Goal: Complete application form

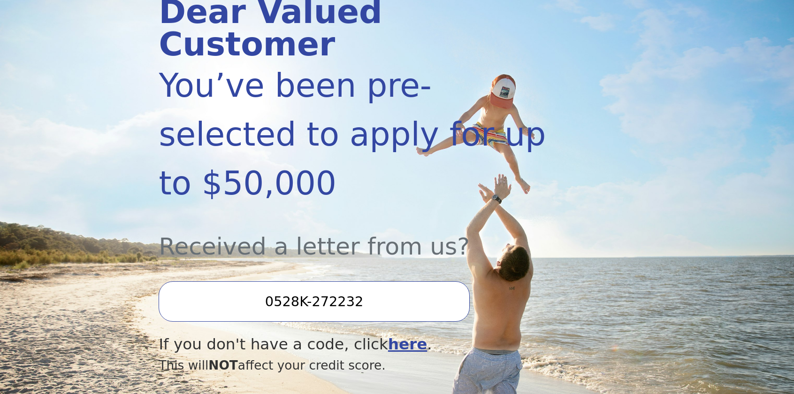
scroll to position [188, 0]
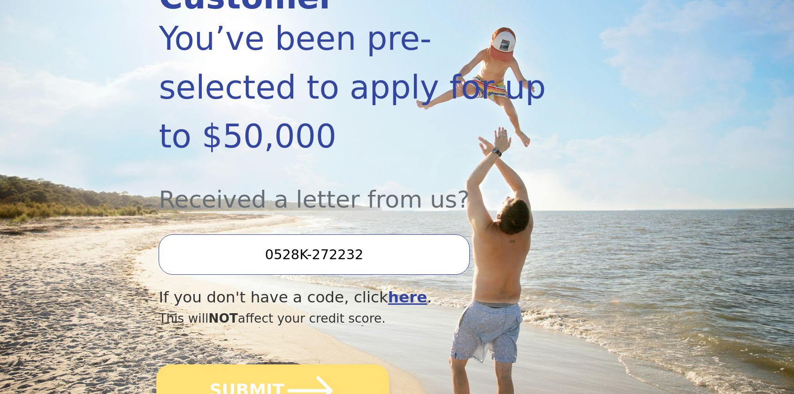
click at [321, 365] on icon "submit" at bounding box center [310, 391] width 52 height 52
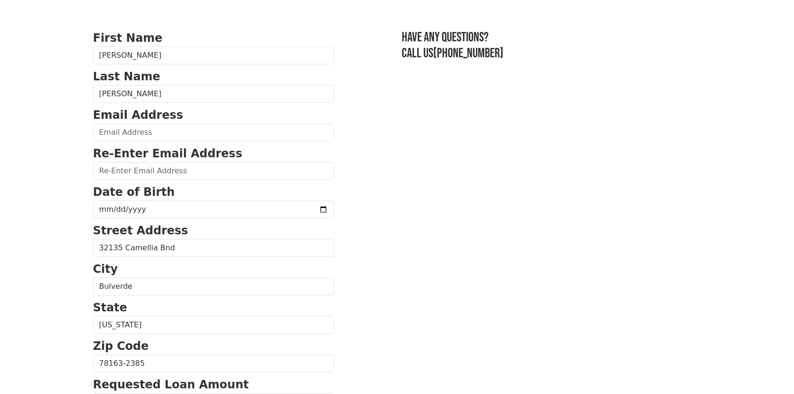
scroll to position [94, 0]
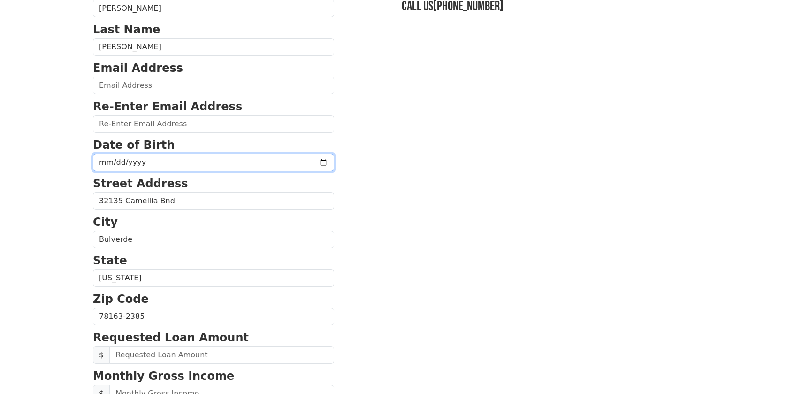
click at [184, 162] on input "date" at bounding box center [213, 162] width 241 height 18
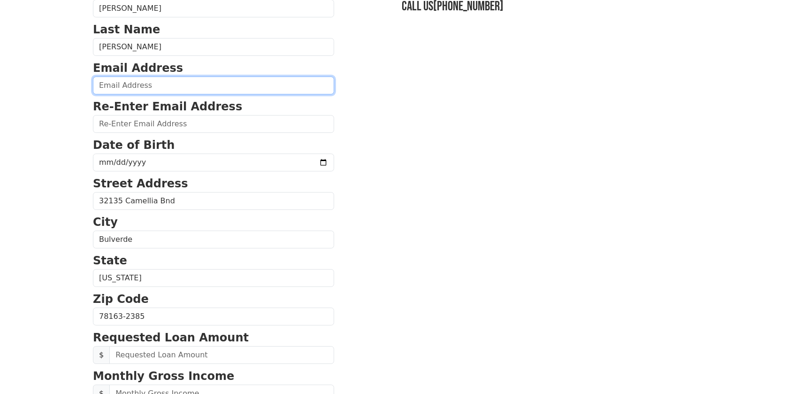
click at [165, 86] on input "email" at bounding box center [213, 86] width 241 height 18
type input "mrajrussell@hotmail.com"
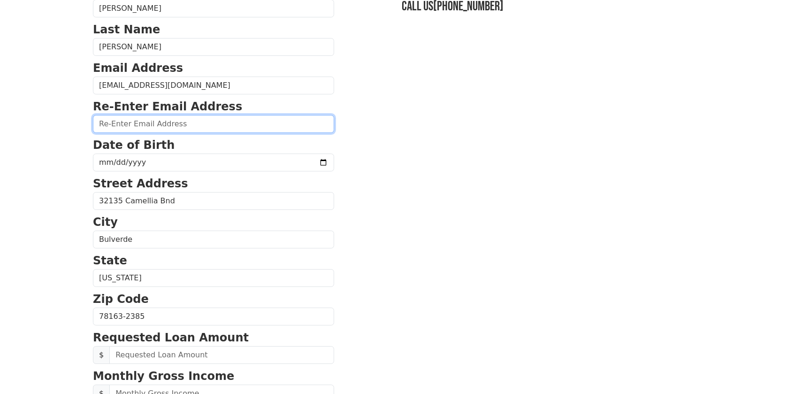
type input "mrajrussell@hotmail.com"
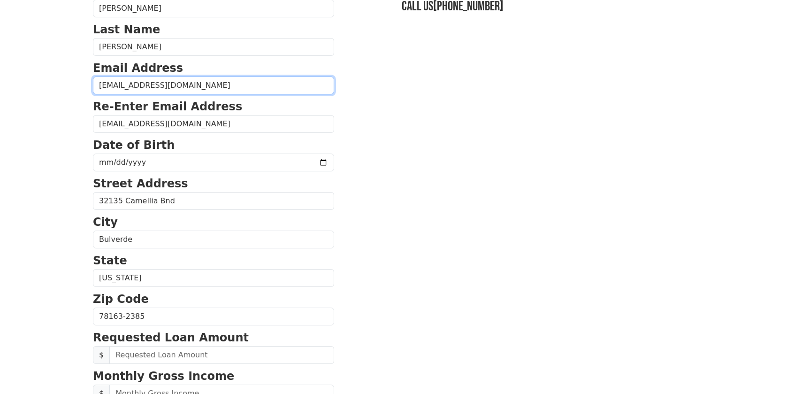
type input "(832) 258-0135"
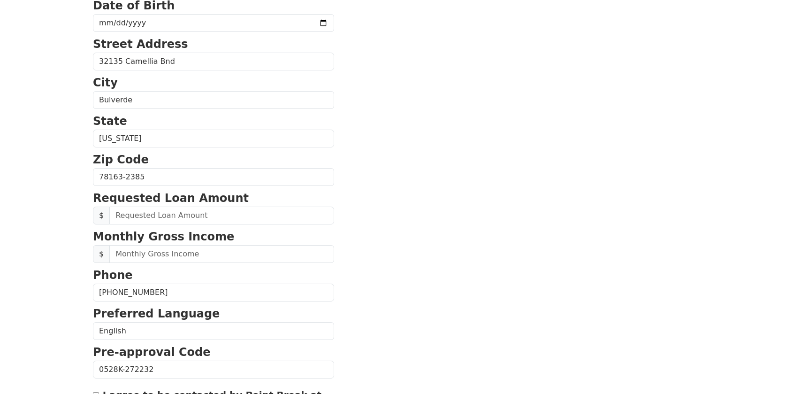
scroll to position [186, 0]
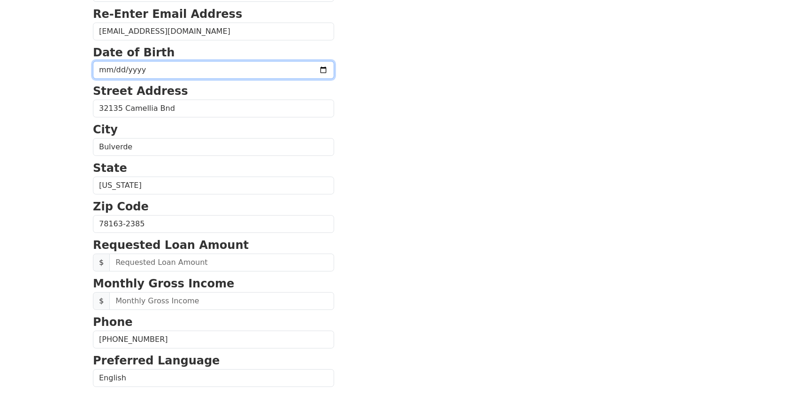
click at [179, 73] on input "date" at bounding box center [213, 70] width 241 height 18
type input "1967-05-01"
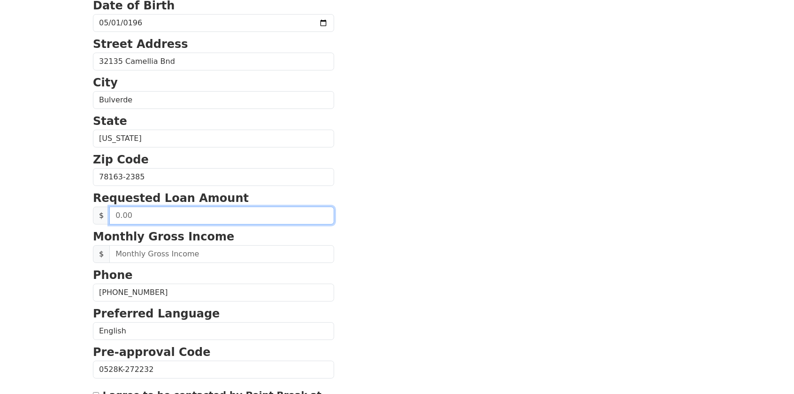
click at [174, 217] on input "text" at bounding box center [221, 216] width 225 height 18
type input "27,000.00"
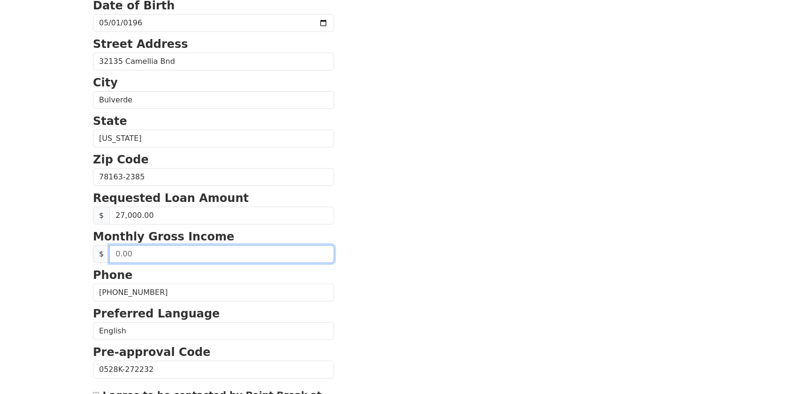
click at [165, 254] on input "text" at bounding box center [221, 254] width 225 height 18
type input "5,800.00"
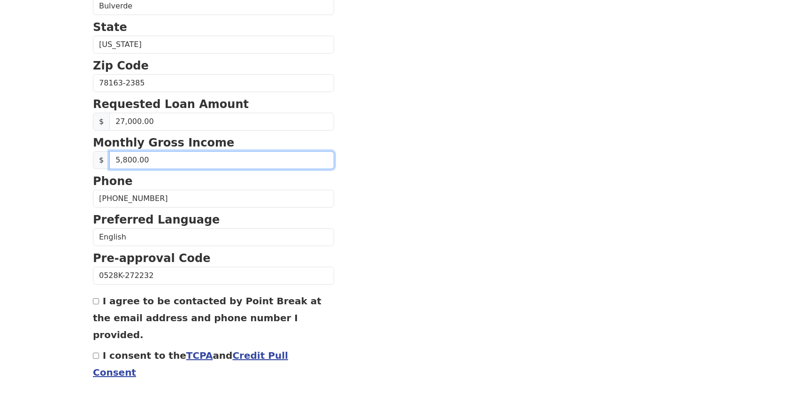
scroll to position [352, 0]
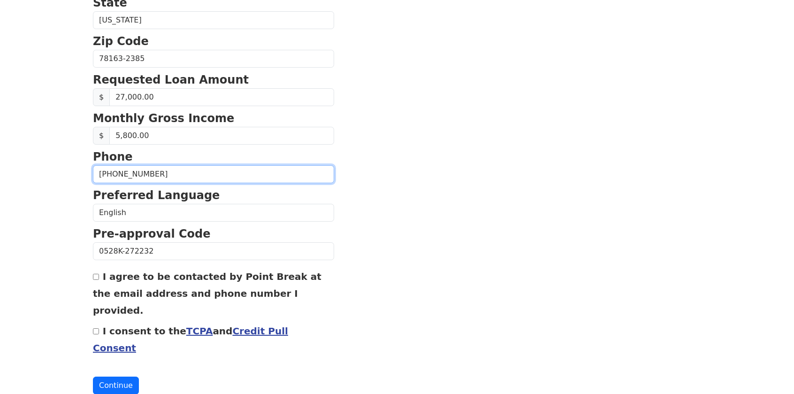
click at [161, 172] on input "(832) 258-0135" at bounding box center [213, 174] width 241 height 18
type input "(832) 881-1403"
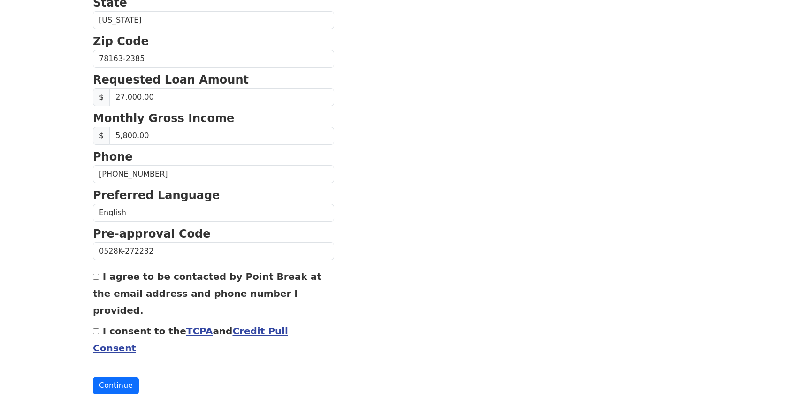
click at [97, 275] on input "I agree to be contacted by Point Break at the email address and phone number I …" at bounding box center [96, 277] width 6 height 6
checkbox input "true"
click at [96, 328] on input "I consent to the TCPA and Credit Pull Consent" at bounding box center [96, 331] width 6 height 6
checkbox input "true"
click at [118, 376] on button "Continue" at bounding box center [116, 385] width 46 height 18
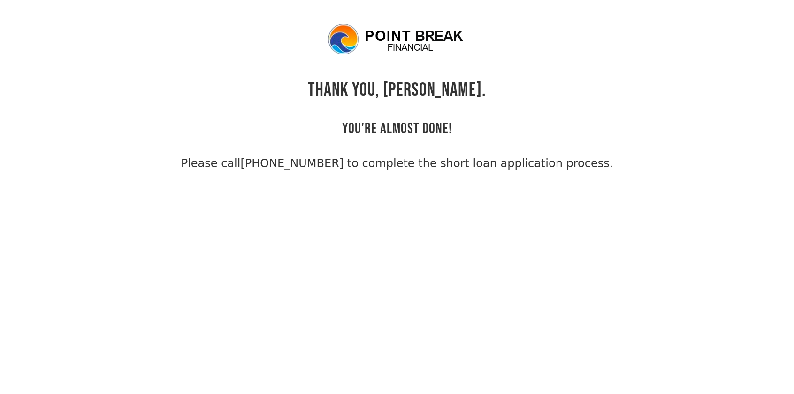
drag, startPoint x: 596, startPoint y: 167, endPoint x: 331, endPoint y: 46, distance: 290.3
click at [367, 17] on html "THANK YOU, [PERSON_NAME]. YOU'RE ALMOST DONE! Please call [PHONE_NUMBER] to com…" at bounding box center [397, 197] width 794 height 394
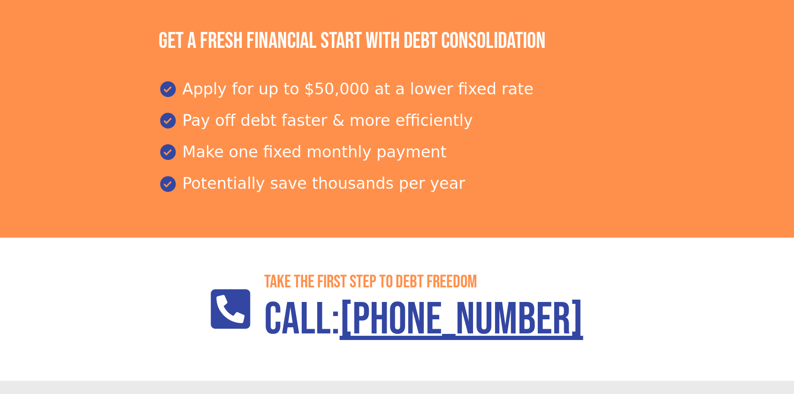
scroll to position [1481, 0]
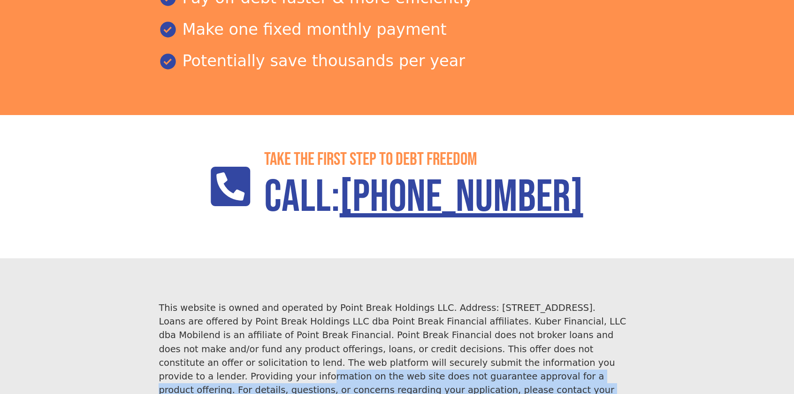
drag, startPoint x: 508, startPoint y: 309, endPoint x: 439, endPoint y: 273, distance: 77.5
click at [415, 301] on div "This website is owned and operated by Point Break Holdings LLC. Address: 1968 S…" at bounding box center [397, 395] width 476 height 189
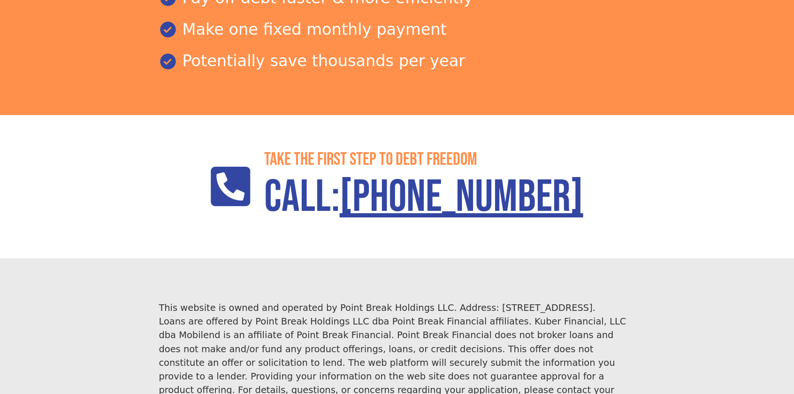
click at [579, 301] on div "This website is owned and operated by Point Break Holdings LLC. Address: 1968 S…" at bounding box center [397, 355] width 476 height 109
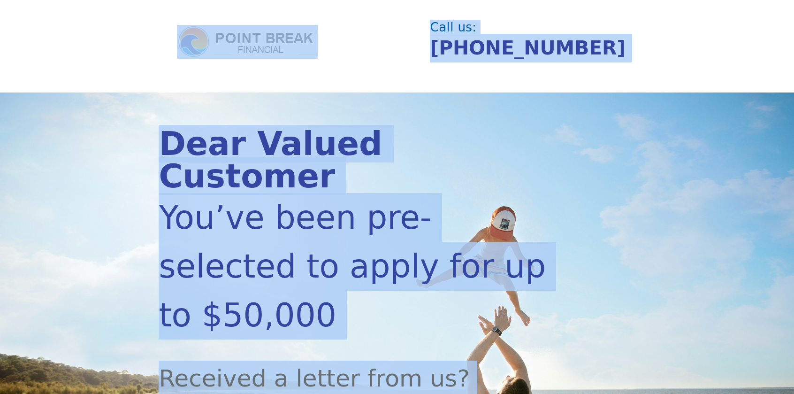
scroll to position [0, 0]
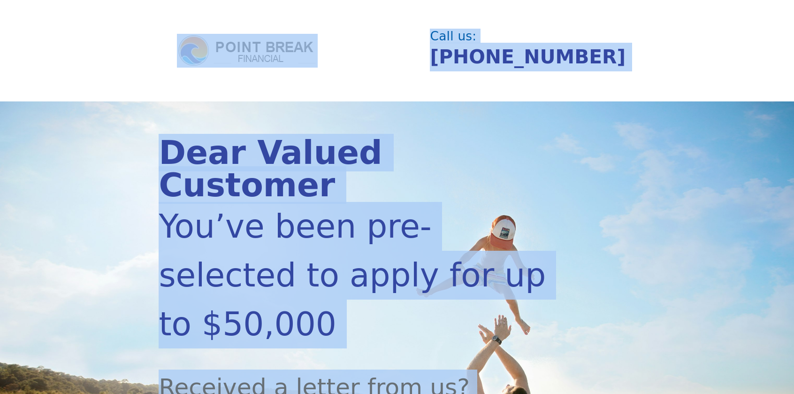
drag, startPoint x: 621, startPoint y: 343, endPoint x: 176, endPoint y: 23, distance: 548.9
copy div "Call us: (855) 202-9500 Dear Valued Customer You’ve been pre-selected to apply …"
click at [405, 100] on header "Call us: (855) 202-9500" at bounding box center [397, 50] width 794 height 101
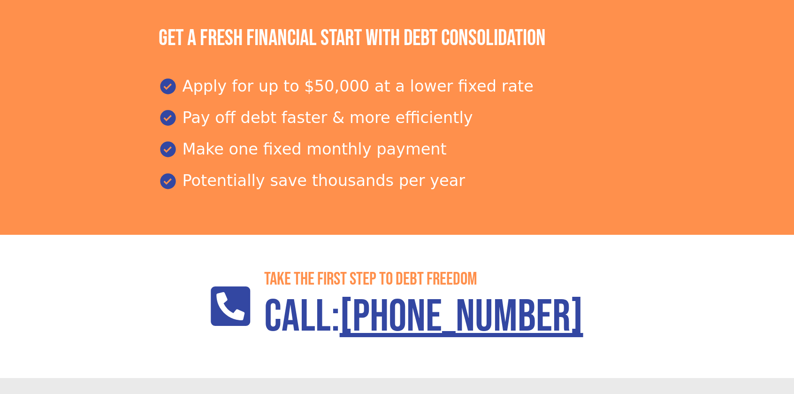
scroll to position [1481, 0]
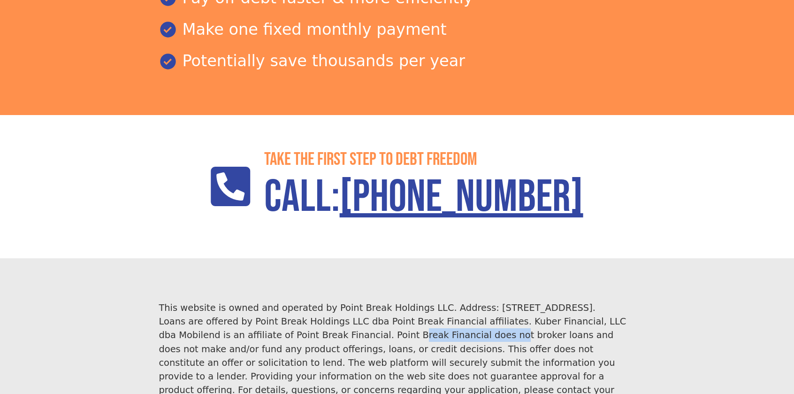
drag, startPoint x: 362, startPoint y: 222, endPoint x: 282, endPoint y: 224, distance: 80.8
click at [282, 301] on div "This website is owned and operated by Point Break Holdings LLC. Address: 1968 S…" at bounding box center [397, 355] width 476 height 109
